Goal: Book appointment/travel/reservation

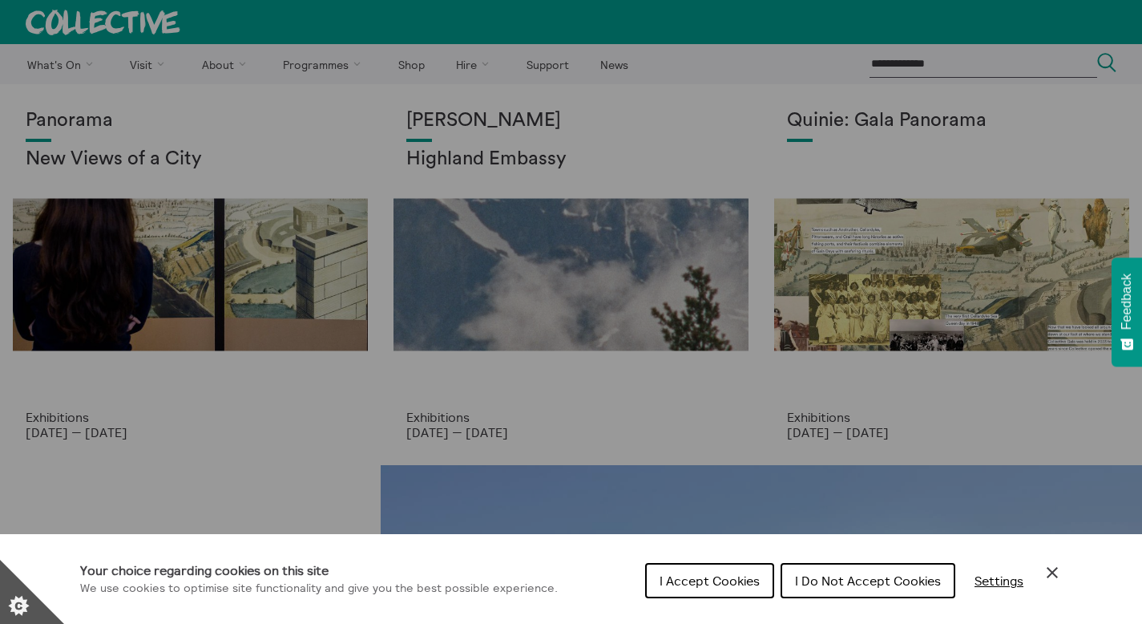
click at [865, 579] on span "I Do Not Accept Cookies" at bounding box center [868, 580] width 146 height 16
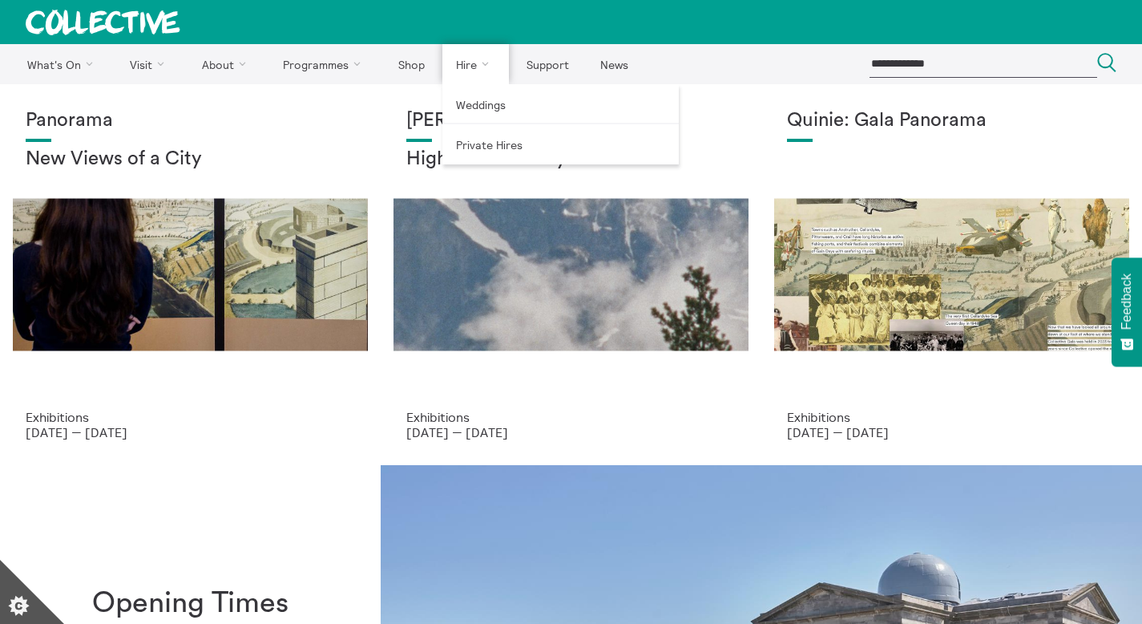
click at [459, 66] on link "Hire" at bounding box center [475, 64] width 67 height 40
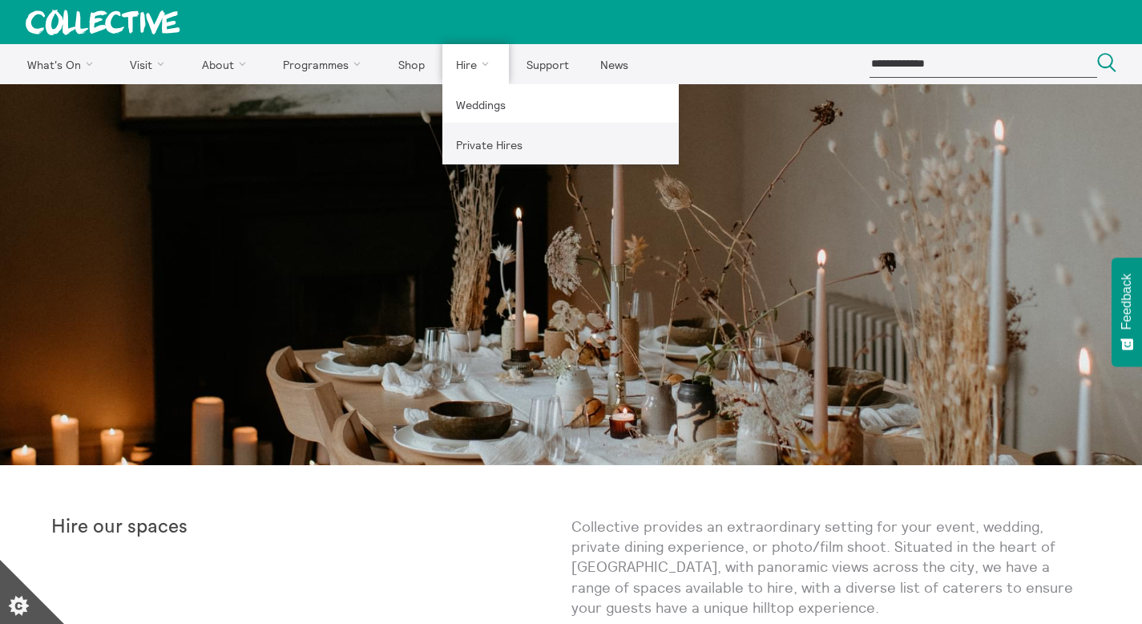
click at [478, 140] on link "Private Hires" at bounding box center [560, 144] width 236 height 40
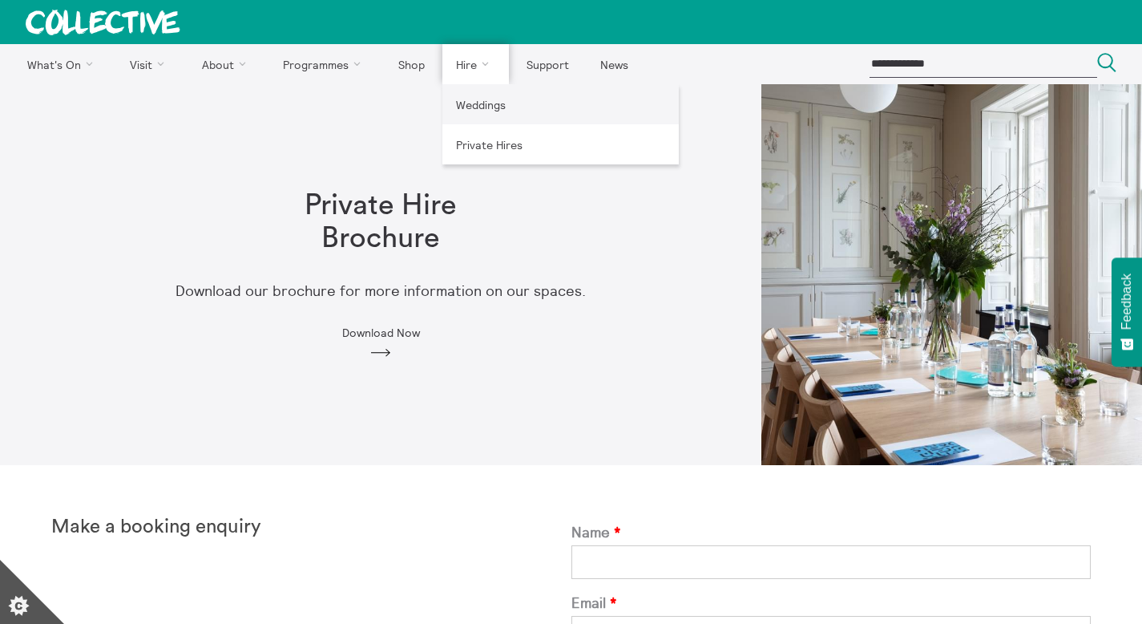
click at [478, 102] on link "Weddings" at bounding box center [560, 104] width 236 height 40
